Goal: Transaction & Acquisition: Book appointment/travel/reservation

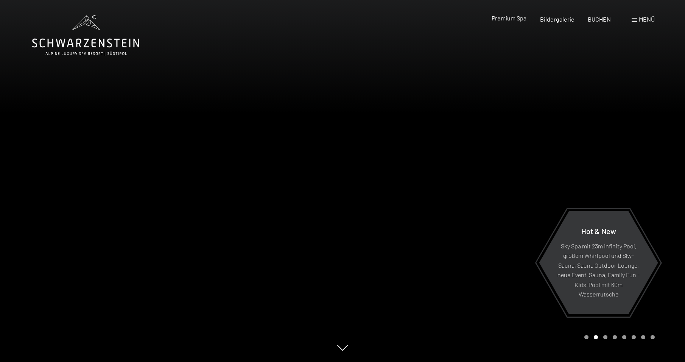
click at [518, 17] on span "Premium Spa" at bounding box center [509, 17] width 35 height 7
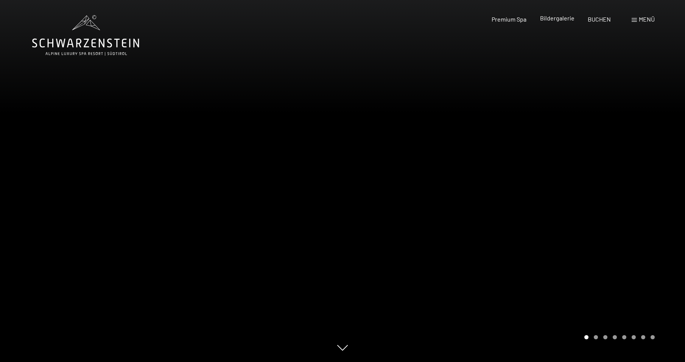
click at [548, 18] on span "Bildergalerie" at bounding box center [557, 17] width 34 height 7
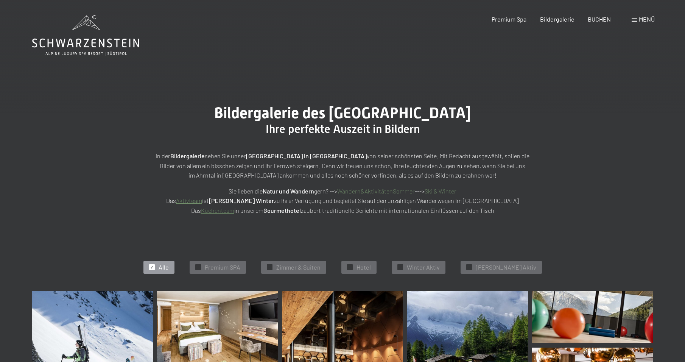
click at [634, 18] on span at bounding box center [634, 20] width 5 height 4
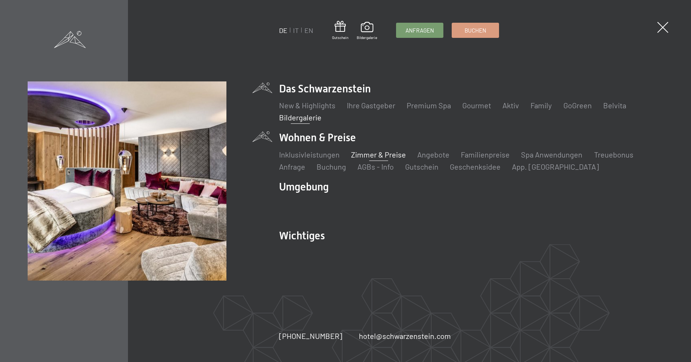
click at [371, 156] on link "Zimmer & Preise" at bounding box center [378, 154] width 55 height 9
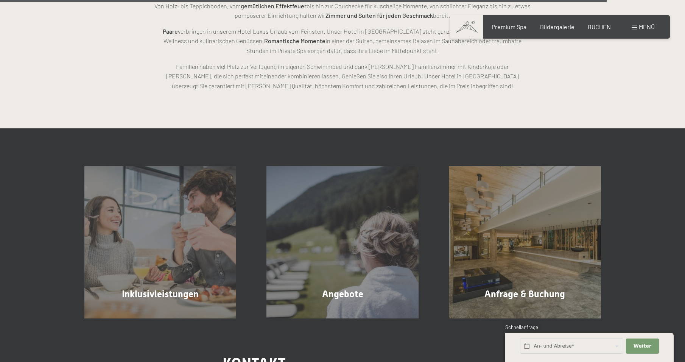
scroll to position [2271, 0]
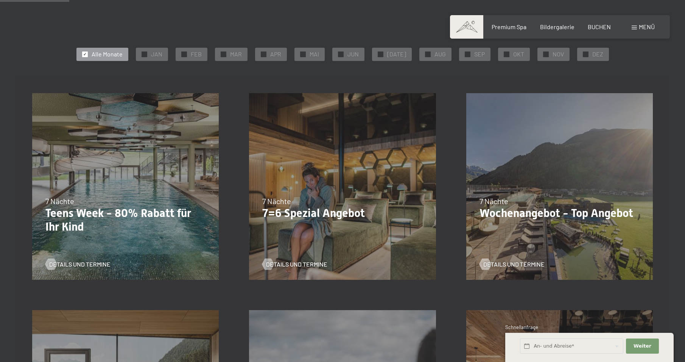
scroll to position [227, 0]
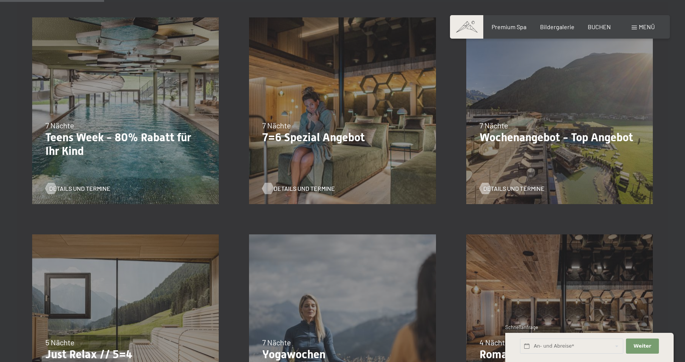
click at [295, 185] on span "Details und Termine" at bounding box center [304, 188] width 61 height 8
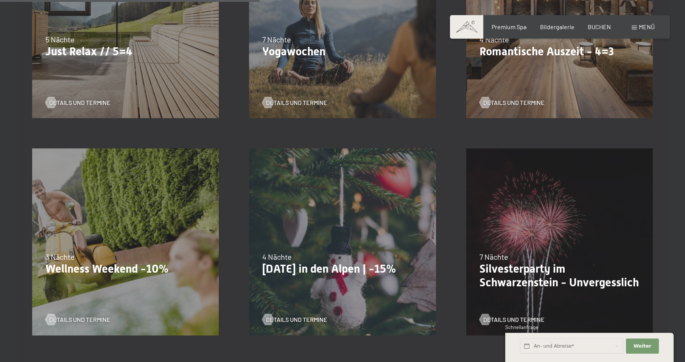
scroll to position [568, 0]
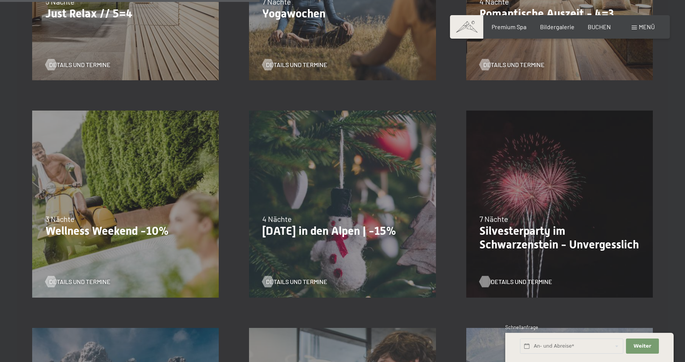
click at [513, 280] on span "Details und Termine" at bounding box center [521, 281] width 61 height 8
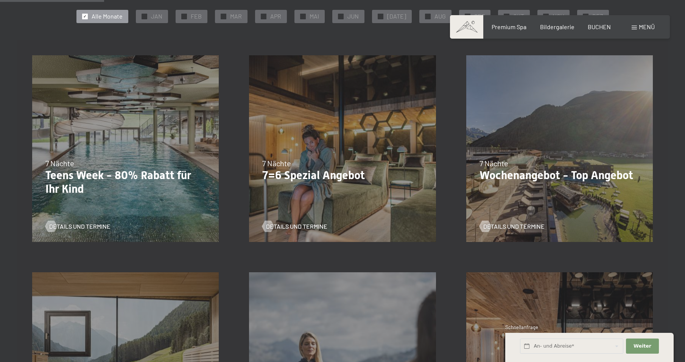
scroll to position [151, 0]
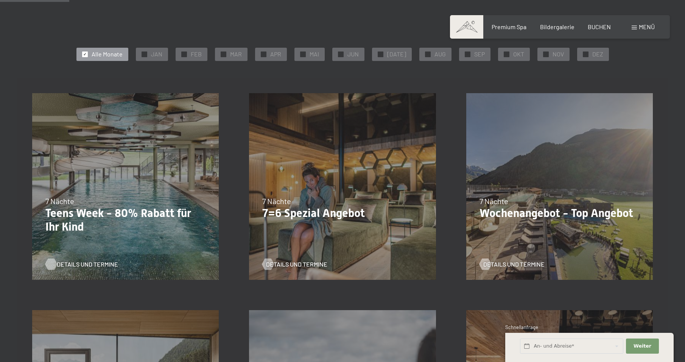
click at [90, 262] on span "Details und Termine" at bounding box center [87, 264] width 61 height 8
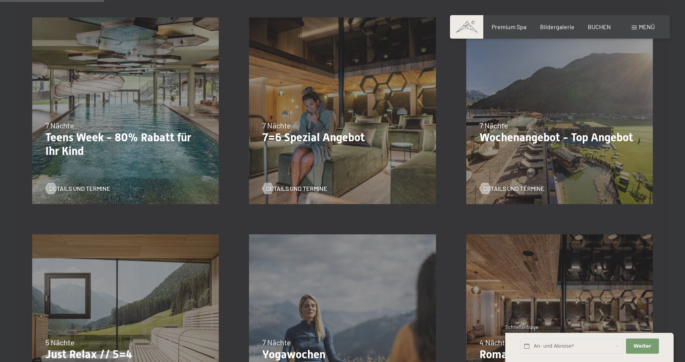
scroll to position [265, 0]
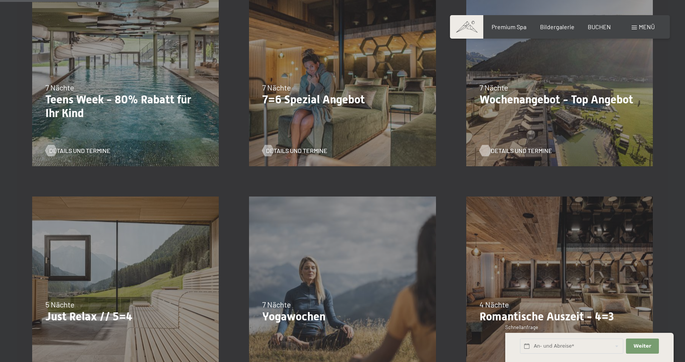
click at [510, 148] on span "Details und Termine" at bounding box center [521, 150] width 61 height 8
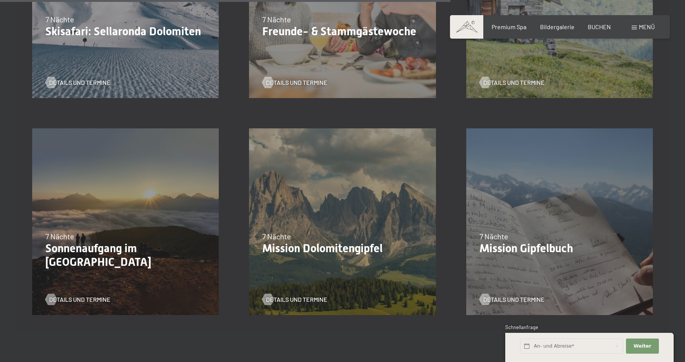
scroll to position [1098, 0]
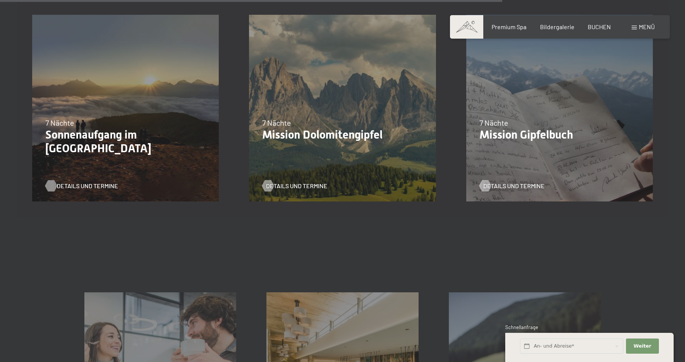
click at [69, 184] on span "Details und Termine" at bounding box center [87, 186] width 61 height 8
click at [314, 182] on span "Details und Termine" at bounding box center [304, 186] width 61 height 8
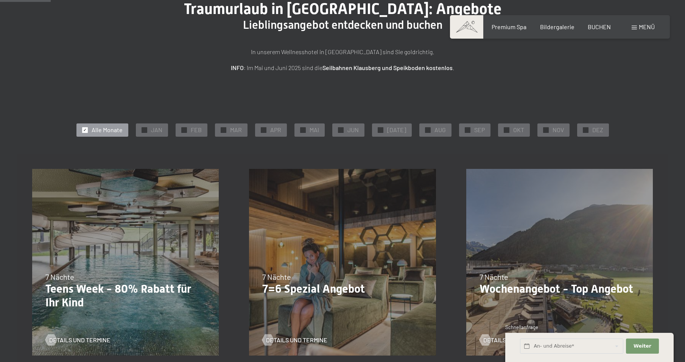
scroll to position [189, 0]
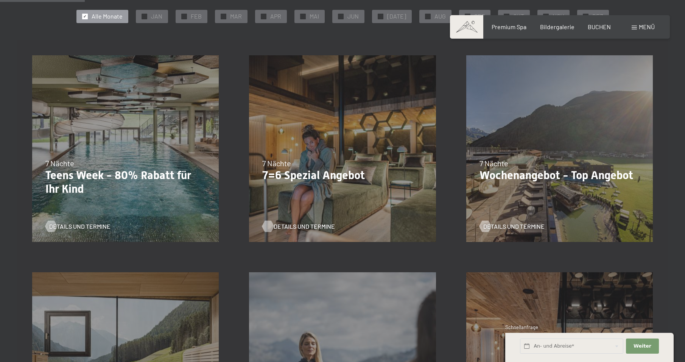
click at [293, 224] on span "Details und Termine" at bounding box center [304, 226] width 61 height 8
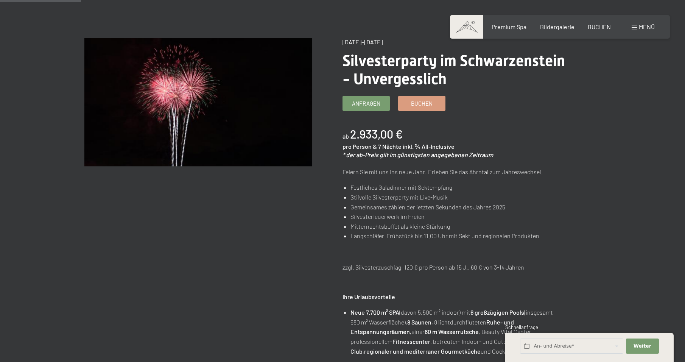
scroll to position [114, 0]
